Goal: Task Accomplishment & Management: Complete application form

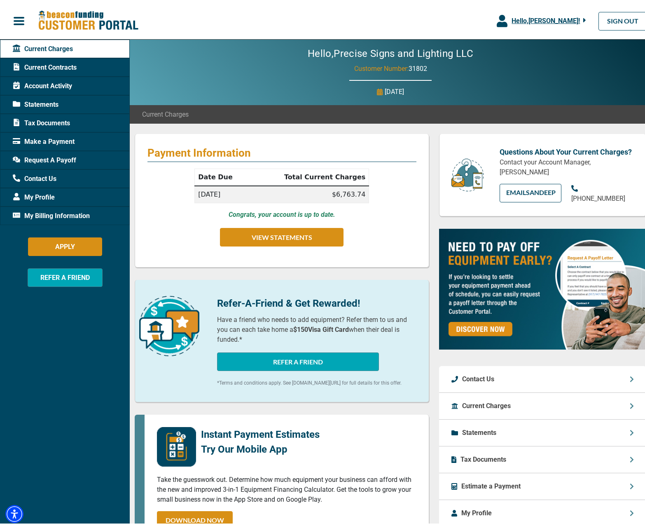
click at [583, 16] on icon "button" at bounding box center [584, 18] width 2 height 4
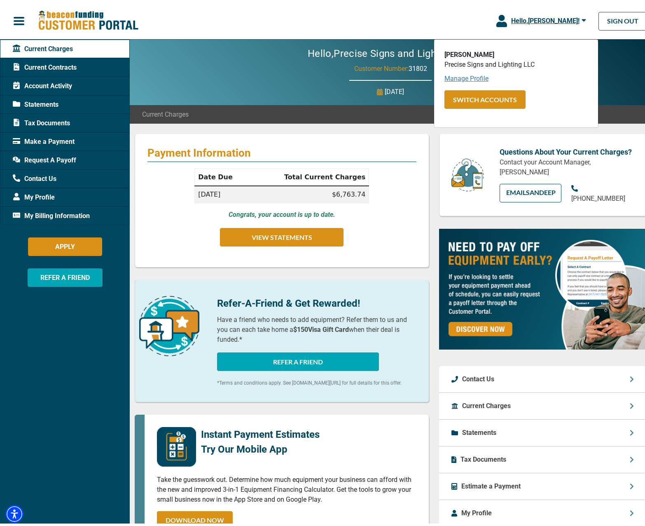
click at [467, 77] on link "Manage Profile" at bounding box center [467, 76] width 44 height 8
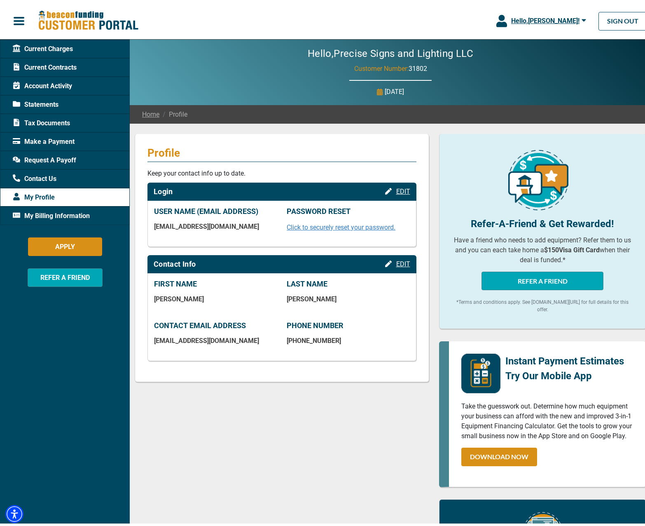
click at [40, 212] on span "My Billing Information" at bounding box center [51, 213] width 77 height 10
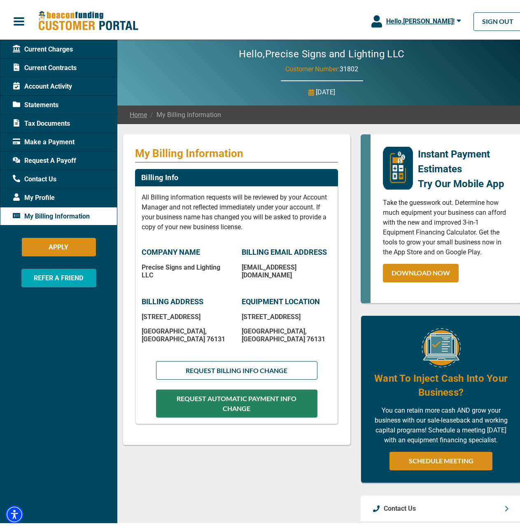
click at [268, 394] on button "REQUEST AUTOMATIC PAYMENT INFO CHANGE" at bounding box center [237, 401] width 162 height 28
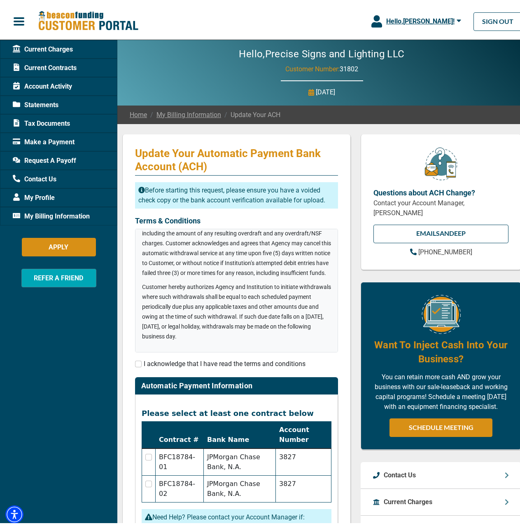
scroll to position [233, 0]
click at [140, 361] on input "checkbox" at bounding box center [138, 361] width 7 height 7
checkbox input "true"
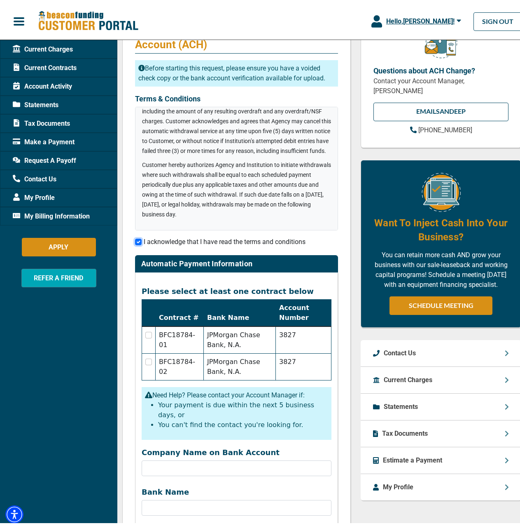
scroll to position [124, 0]
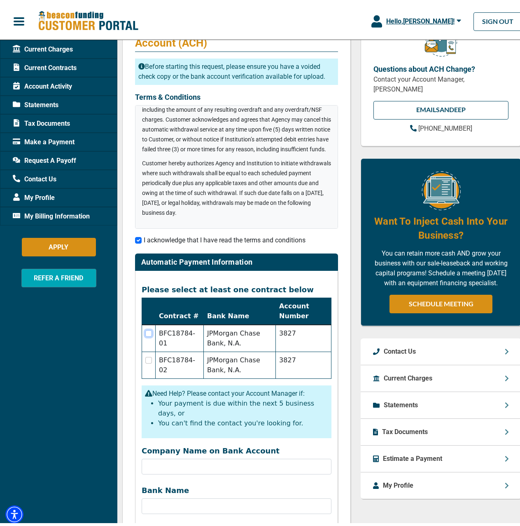
click at [150, 333] on input "checkbox" at bounding box center [148, 330] width 7 height 7
checkbox input "true"
click at [147, 357] on input "checkbox" at bounding box center [148, 357] width 7 height 7
checkbox input "true"
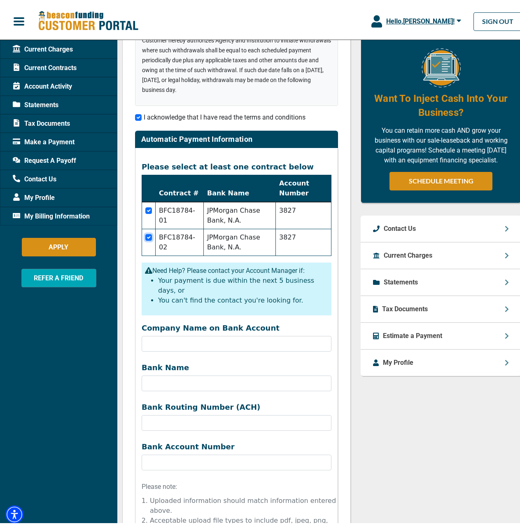
scroll to position [247, 0]
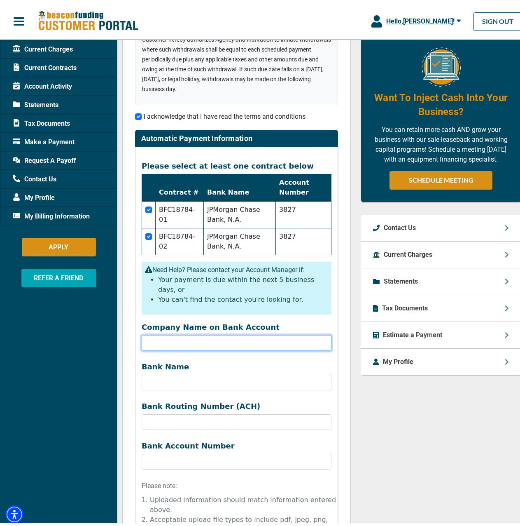
click at [252, 332] on input "Company Name on Bank Account" at bounding box center [237, 340] width 190 height 16
type input "Precise Signs and Lighting LLC"
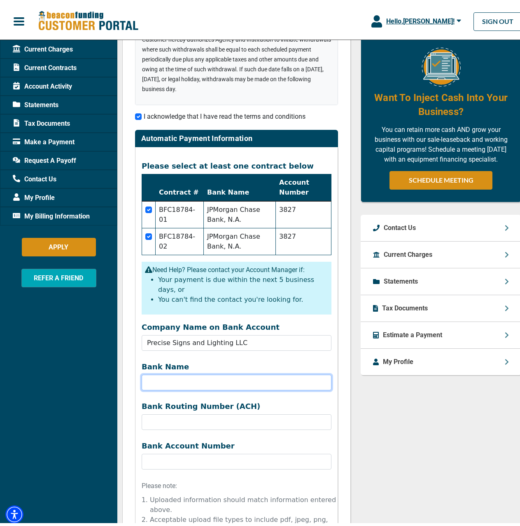
click at [184, 372] on input "Bank Name" at bounding box center [237, 380] width 190 height 16
type input "c"
type input "j"
type input "[PERSON_NAME] [PERSON_NAME]"
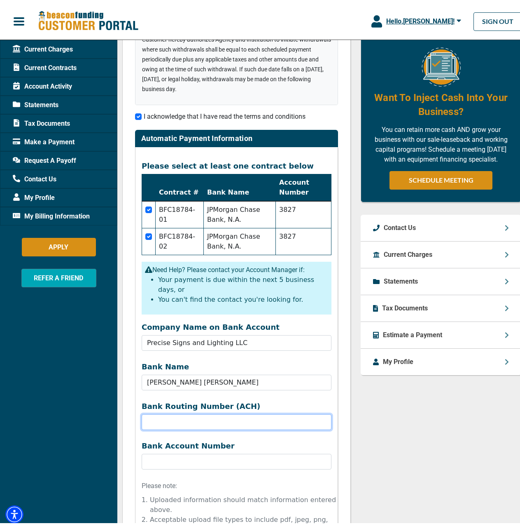
click at [216, 411] on input "Company Name on Bank Account" at bounding box center [237, 419] width 190 height 16
type input "2"
type input "111000614"
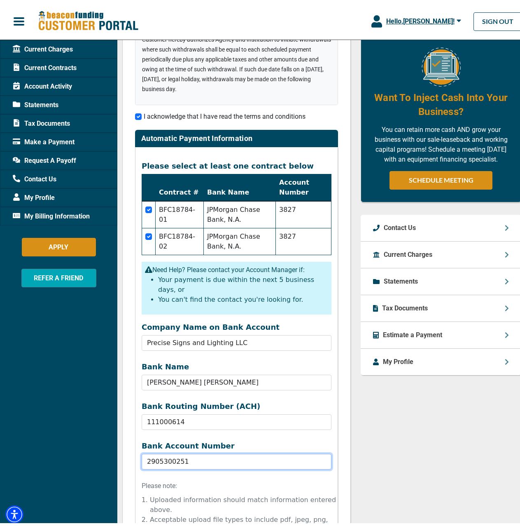
type input "2905300251"
click at [297, 465] on form "Company Name on Bank Account Precise Signs and Lighting LLC Bank Name [PERSON_N…" at bounding box center [237, 471] width 190 height 303
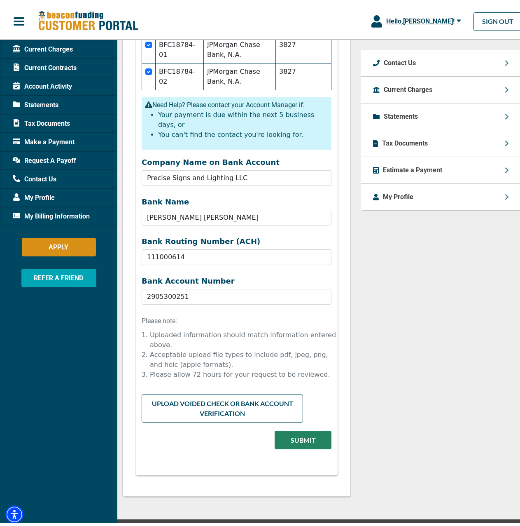
click at [258, 392] on input "file" at bounding box center [237, 399] width 190 height 16
type input "C:\fakepath\New Chase Business acct.png"
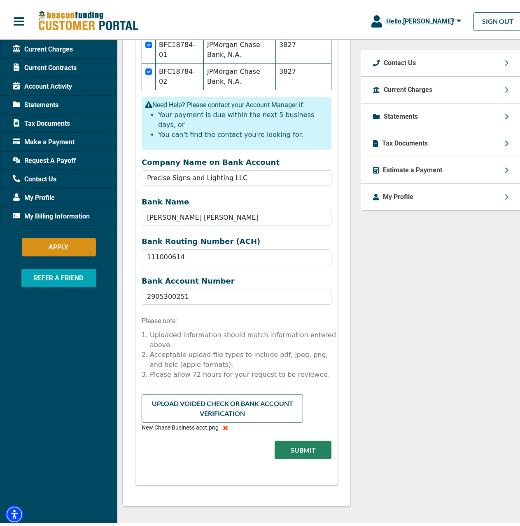
click at [227, 422] on icon at bounding box center [225, 425] width 5 height 7
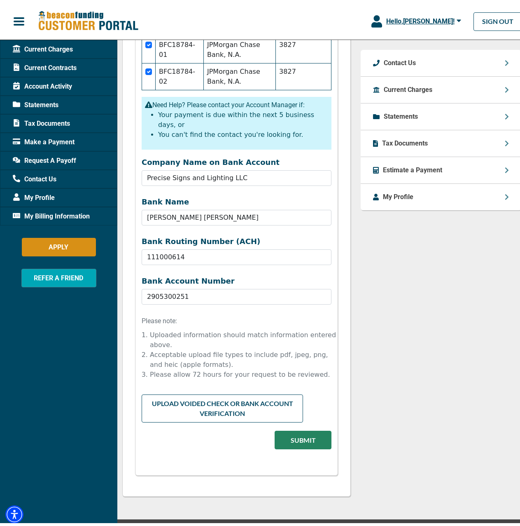
click at [227, 391] on input "file" at bounding box center [237, 399] width 190 height 16
type input "C:\fakepath\New Chase Business acct.png"
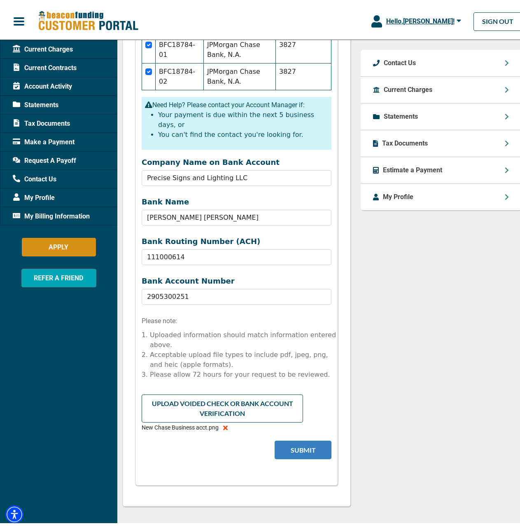
click at [297, 439] on button "Submit" at bounding box center [303, 447] width 57 height 19
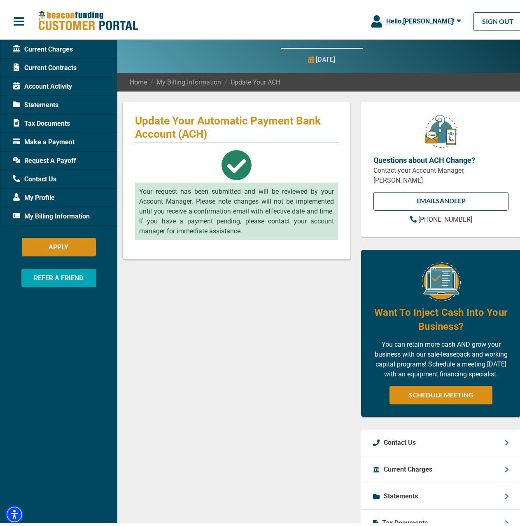
scroll to position [0, 0]
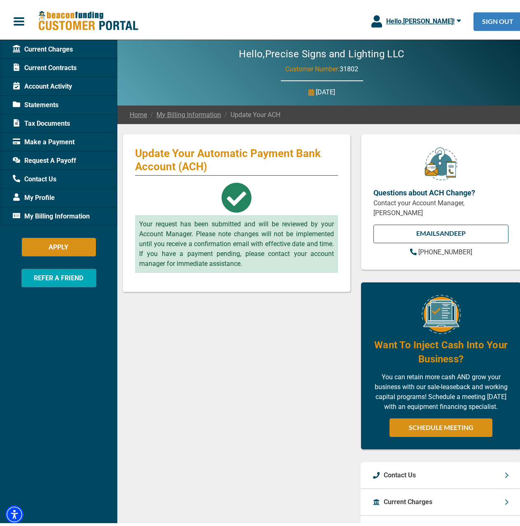
click at [500, 17] on link "SIGN OUT" at bounding box center [498, 18] width 49 height 19
